Goal: Find specific page/section: Find specific page/section

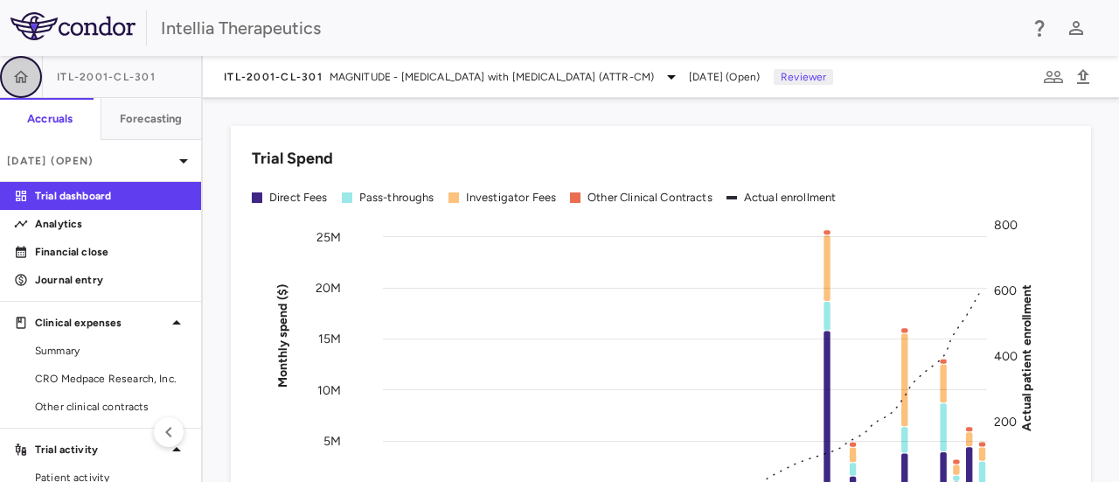
click at [10, 69] on button "button" at bounding box center [21, 77] width 42 height 42
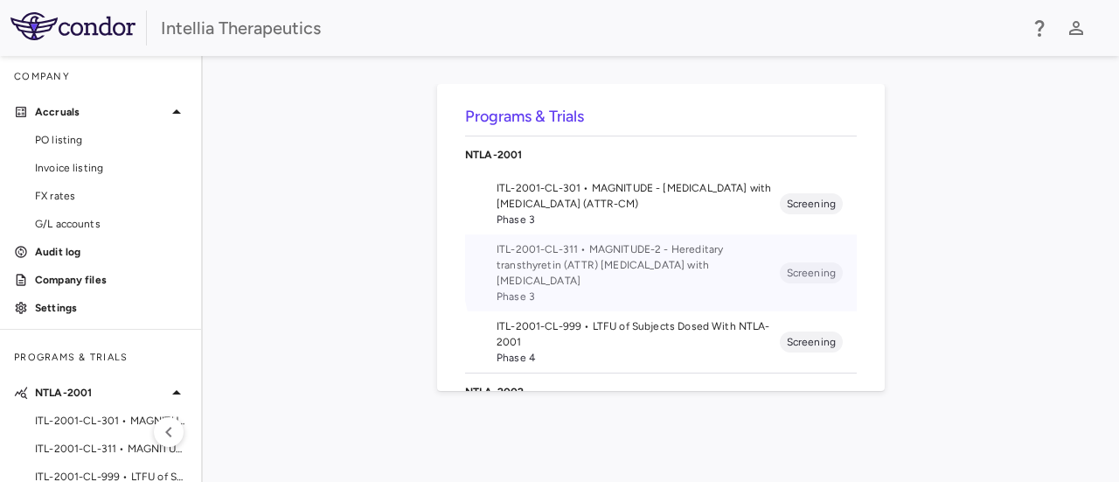
click at [688, 252] on span "ITL-2001-CL-311 • MAGNITUDE-2 - Hereditary transthyretin (ATTR) [MEDICAL_DATA] …" at bounding box center [638, 264] width 283 height 47
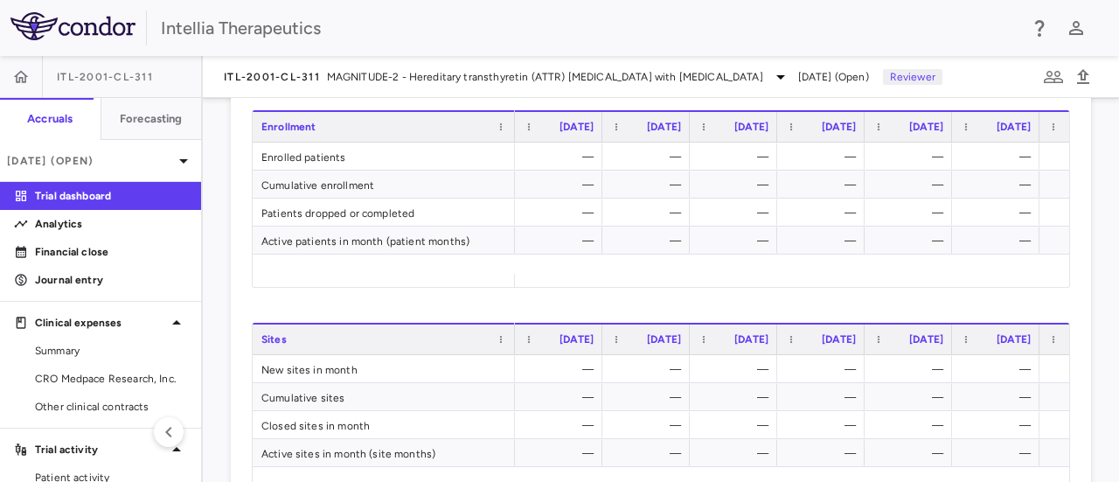
scroll to position [350, 0]
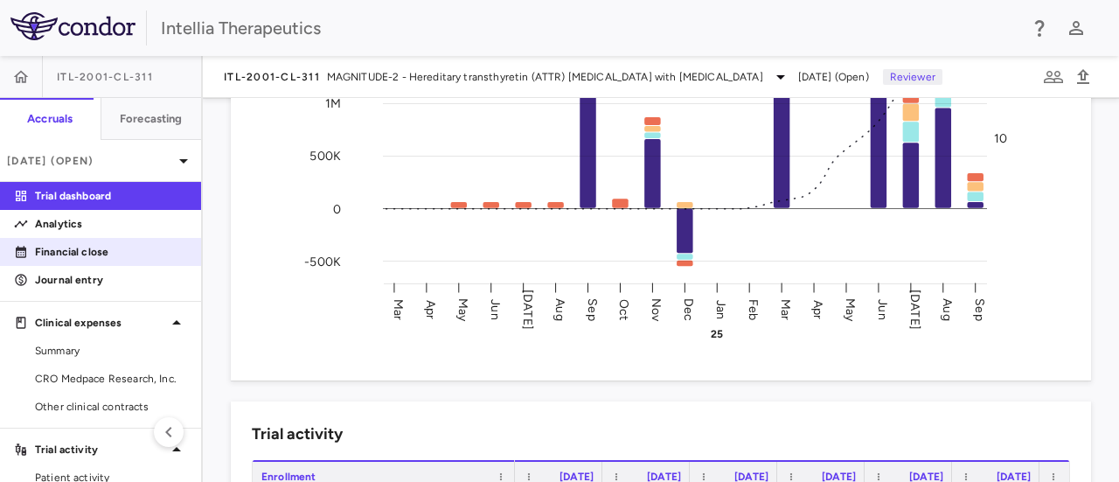
click at [84, 250] on p "Financial close" at bounding box center [111, 252] width 152 height 16
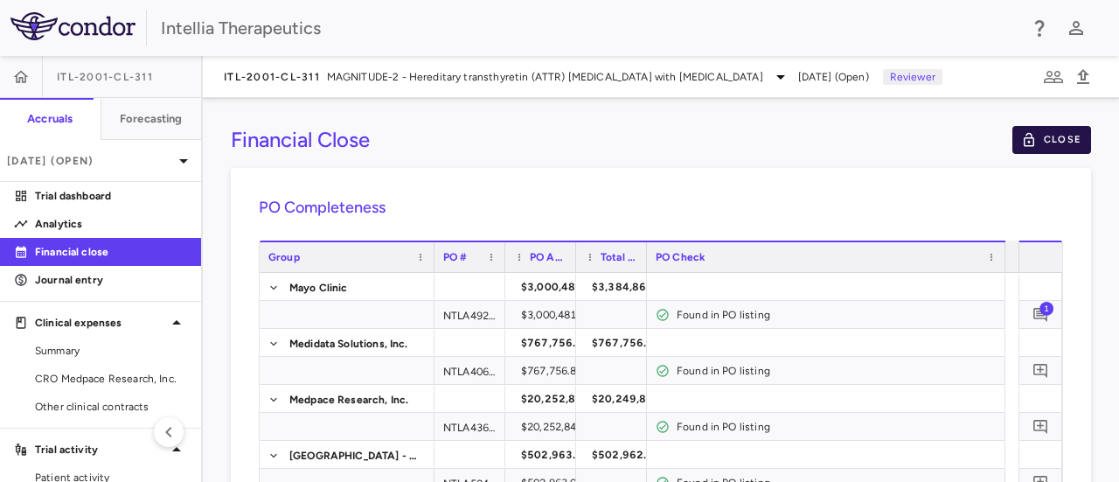
click at [1039, 134] on button "Close" at bounding box center [1052, 140] width 79 height 28
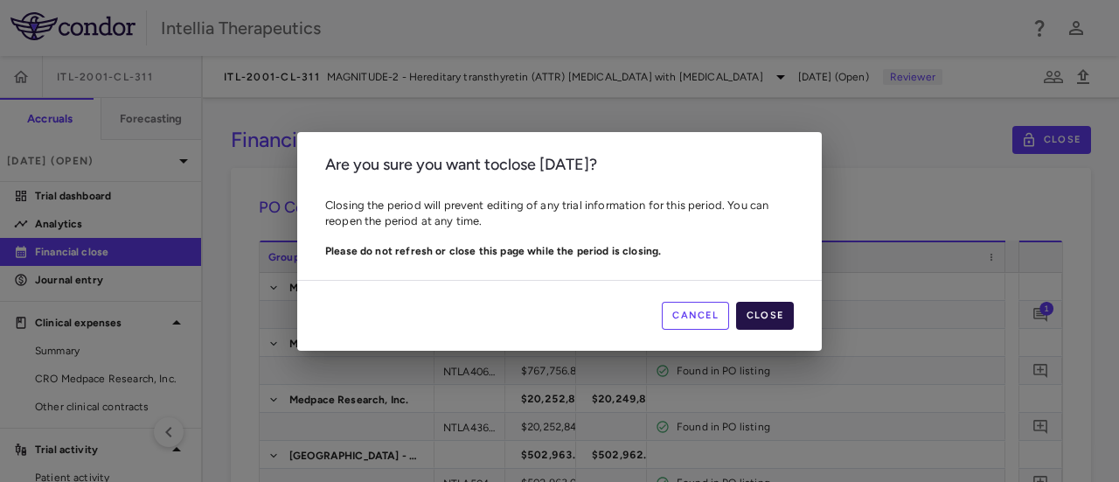
click at [771, 310] on button "Close" at bounding box center [765, 316] width 58 height 28
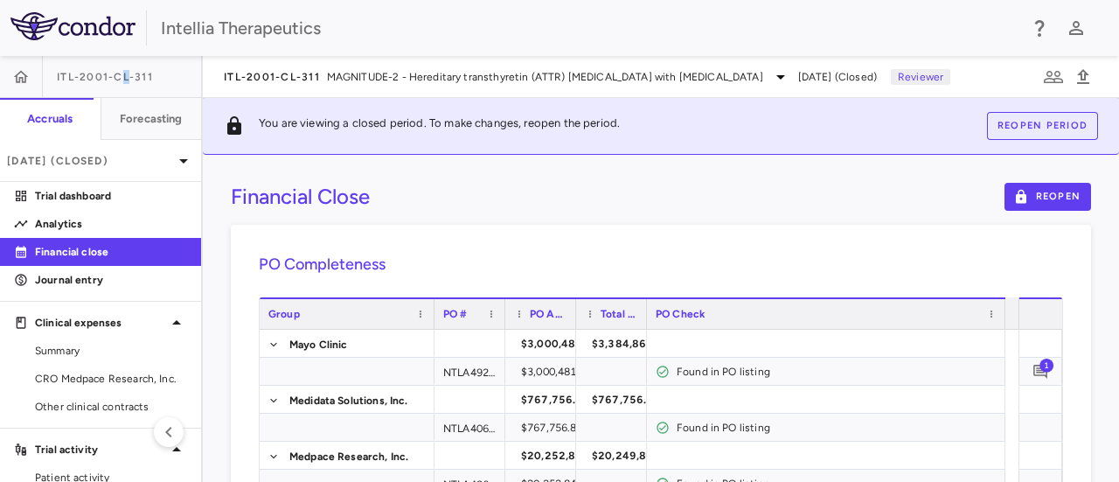
click at [123, 80] on span "ITL-2001-CL-311" at bounding box center [105, 77] width 96 height 14
click at [14, 83] on icon "button" at bounding box center [20, 76] width 17 height 17
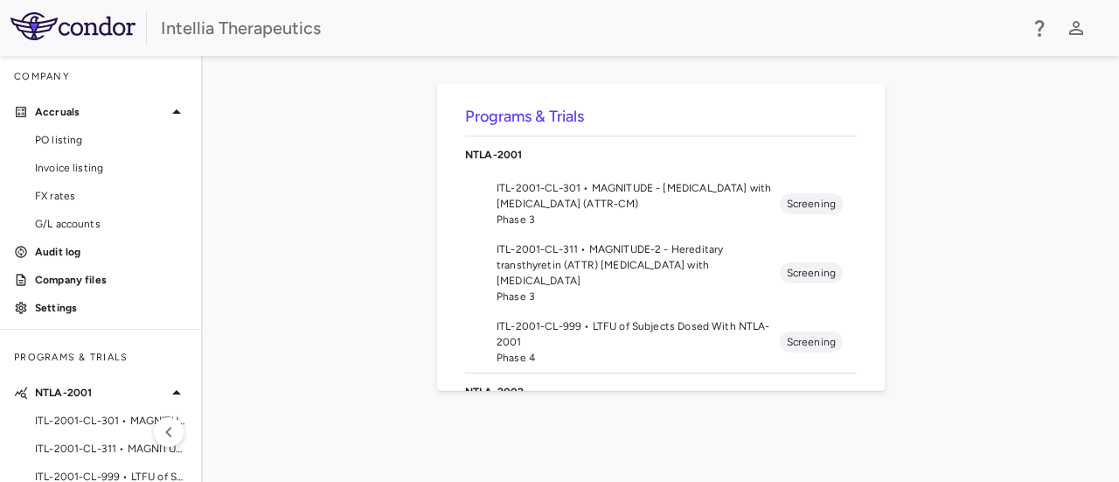
click at [613, 202] on span "ITL-2001-CL-301 • MAGNITUDE - [MEDICAL_DATA] with [MEDICAL_DATA] (ATTR-CM)" at bounding box center [638, 195] width 283 height 31
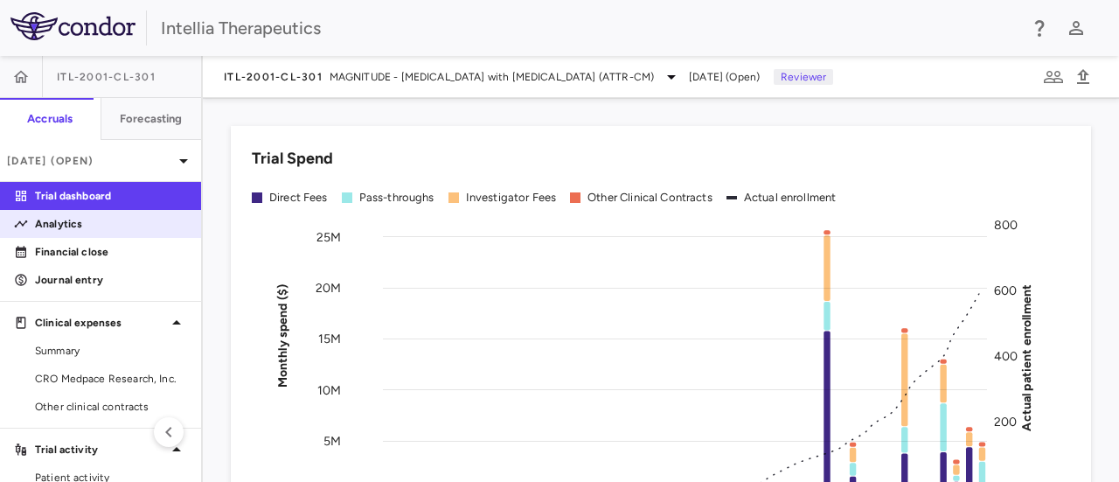
click at [117, 226] on p "Analytics" at bounding box center [111, 224] width 152 height 16
